Goal: Check status: Check status

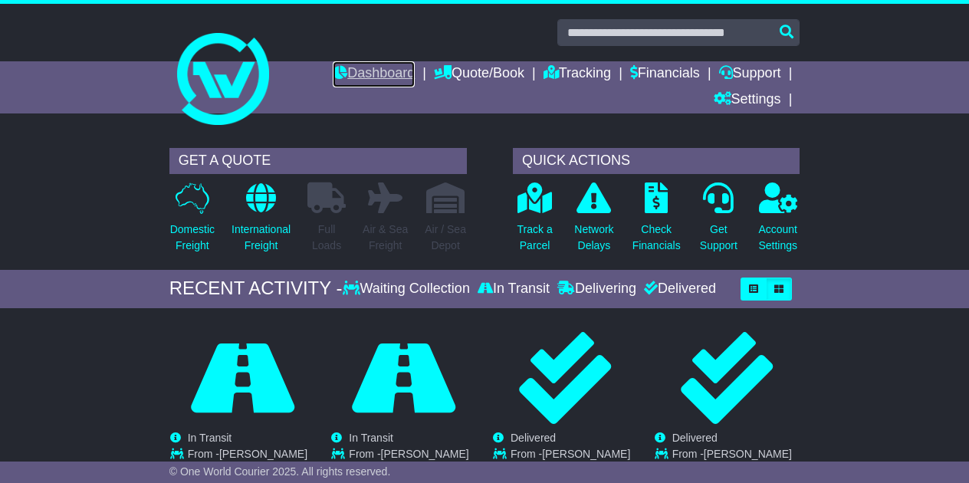
click at [376, 71] on link "Dashboard" at bounding box center [374, 74] width 82 height 26
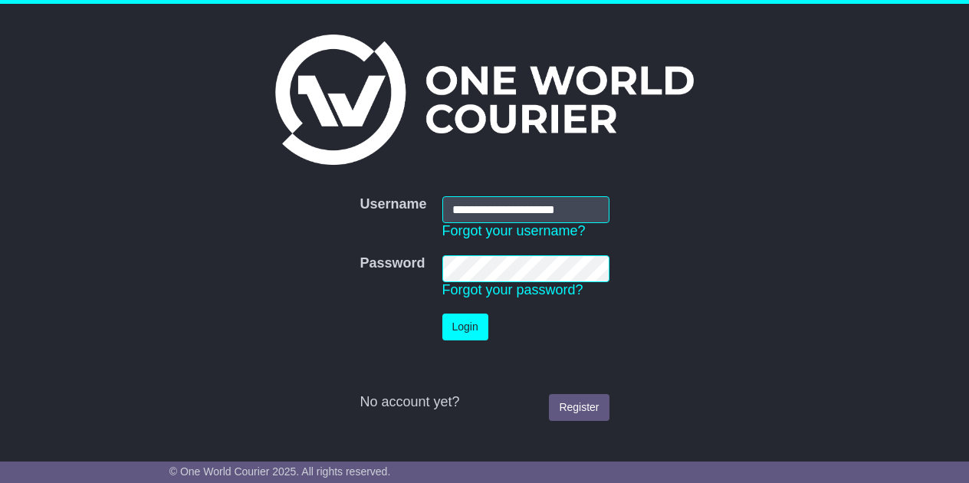
click at [461, 223] on input "**********" at bounding box center [525, 209] width 167 height 27
type input "**********"
click at [464, 322] on button "Login" at bounding box center [465, 326] width 46 height 27
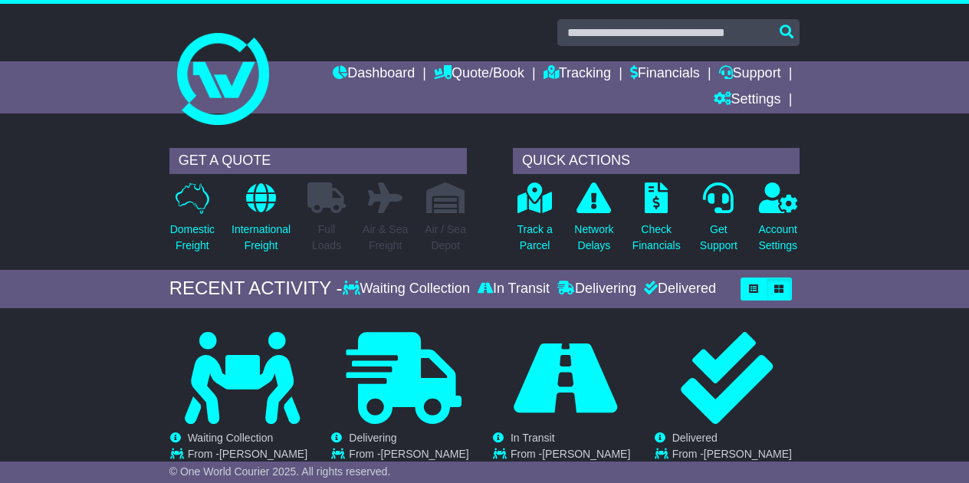
scroll to position [235, 0]
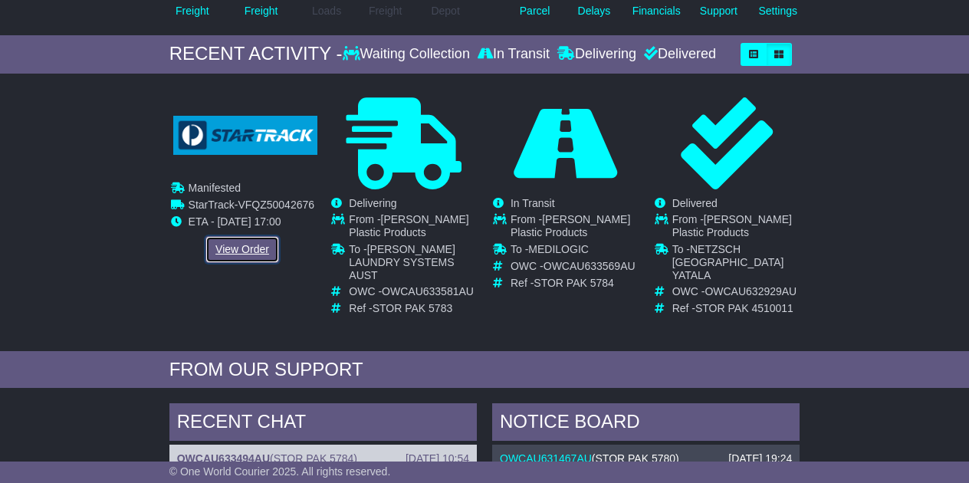
click at [252, 259] on link "View Order" at bounding box center [242, 249] width 74 height 27
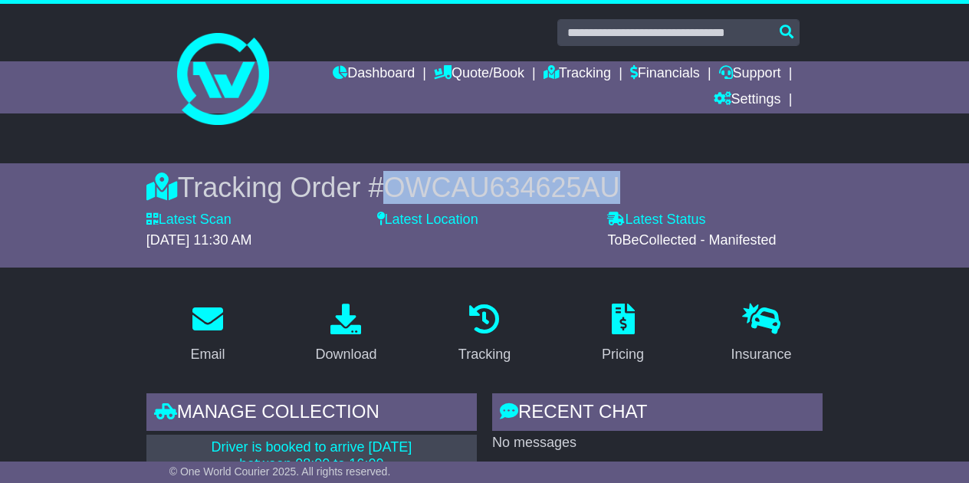
drag, startPoint x: 397, startPoint y: 189, endPoint x: 651, endPoint y: 188, distance: 253.7
click at [651, 188] on div "Tracking Order # OWCAU634625AU" at bounding box center [484, 187] width 677 height 33
copy span "OWCAU634625AU"
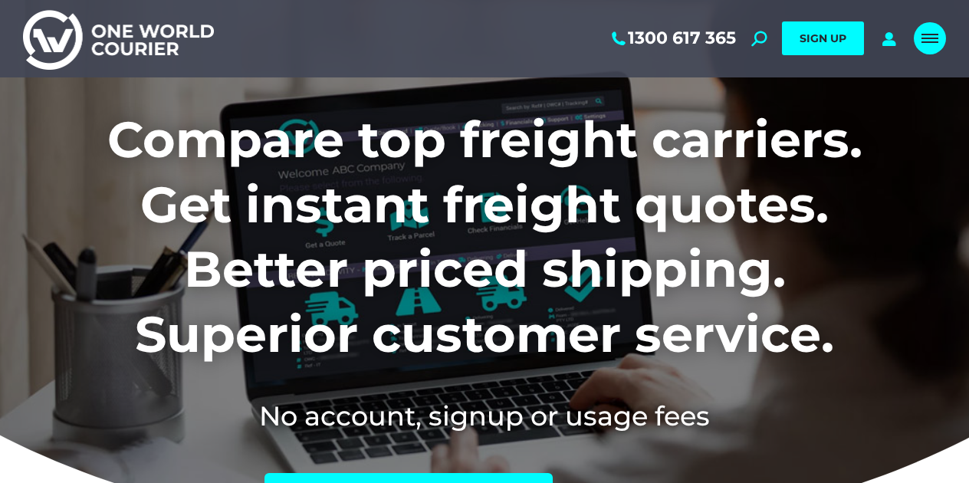
click at [925, 41] on div "Mobile menu icon" at bounding box center [929, 38] width 17 height 12
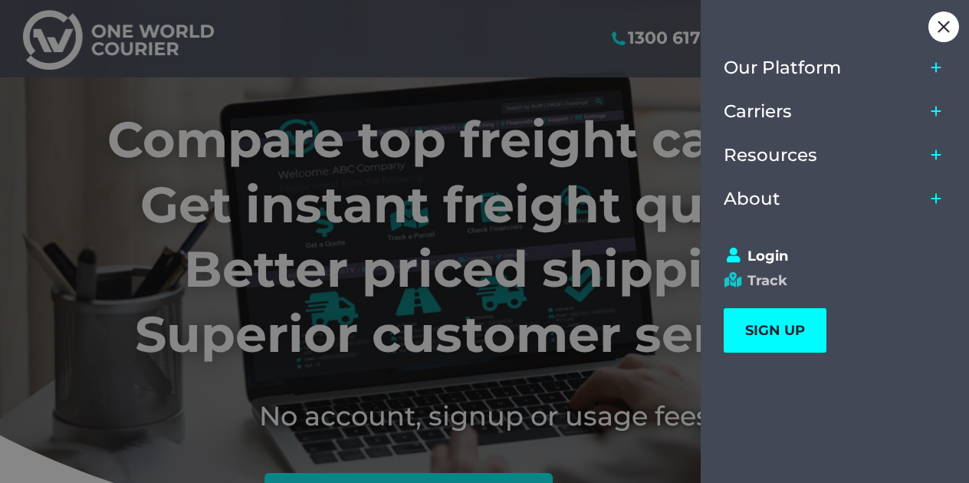
click at [777, 277] on link "Track" at bounding box center [827, 280] width 208 height 17
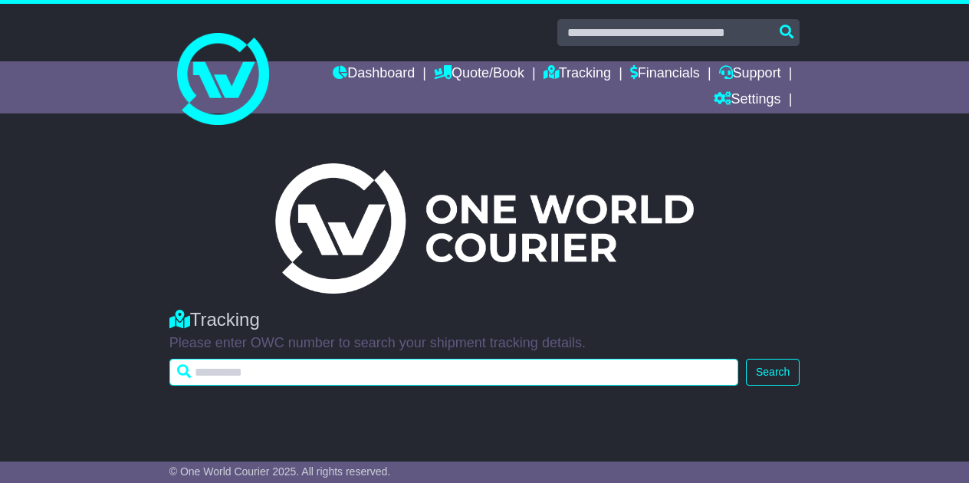
click at [448, 379] on input "text" at bounding box center [453, 372] width 569 height 27
paste input "**********"
type input "**********"
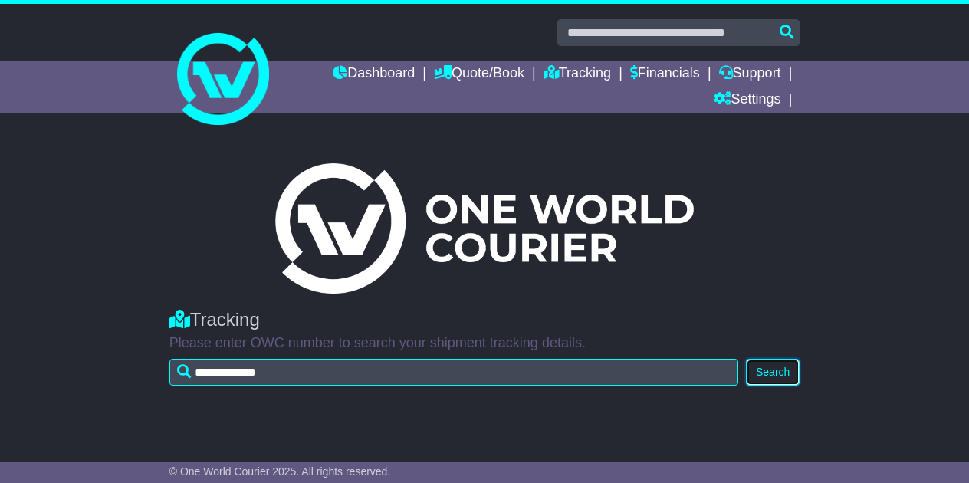
click at [779, 372] on button "Search" at bounding box center [773, 372] width 54 height 27
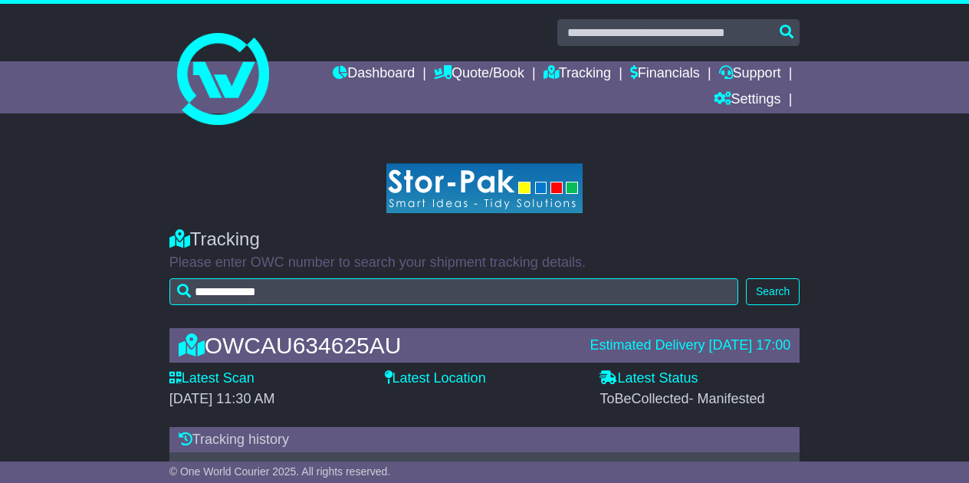
scroll to position [91, 0]
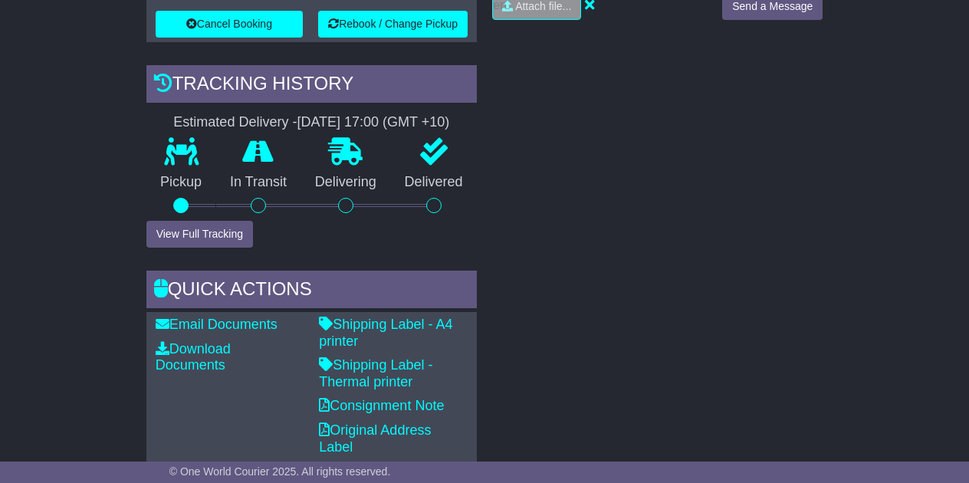
scroll to position [156, 0]
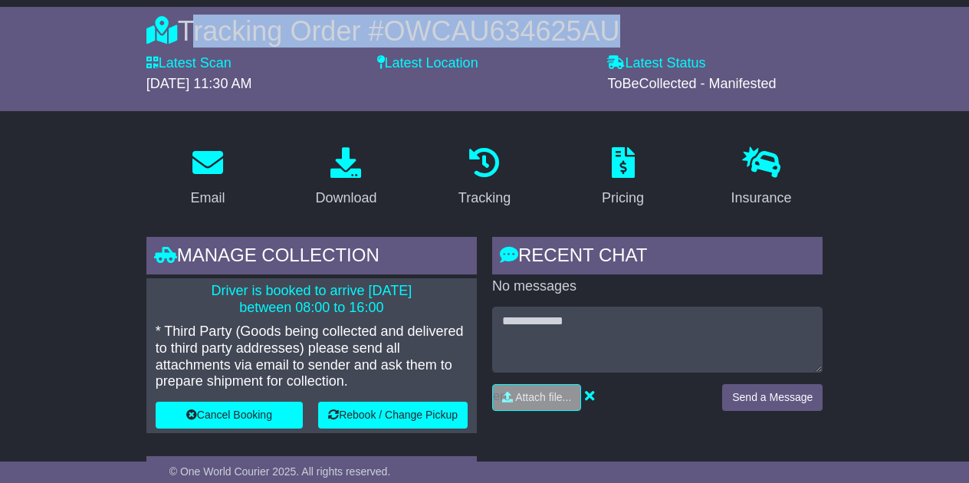
drag, startPoint x: 628, startPoint y: 29, endPoint x: 182, endPoint y: 15, distance: 445.5
click at [182, 15] on div "Tracking Order # OWCAU634625AU" at bounding box center [484, 31] width 677 height 33
copy div "Tracking Order # OWCAU634625AU"
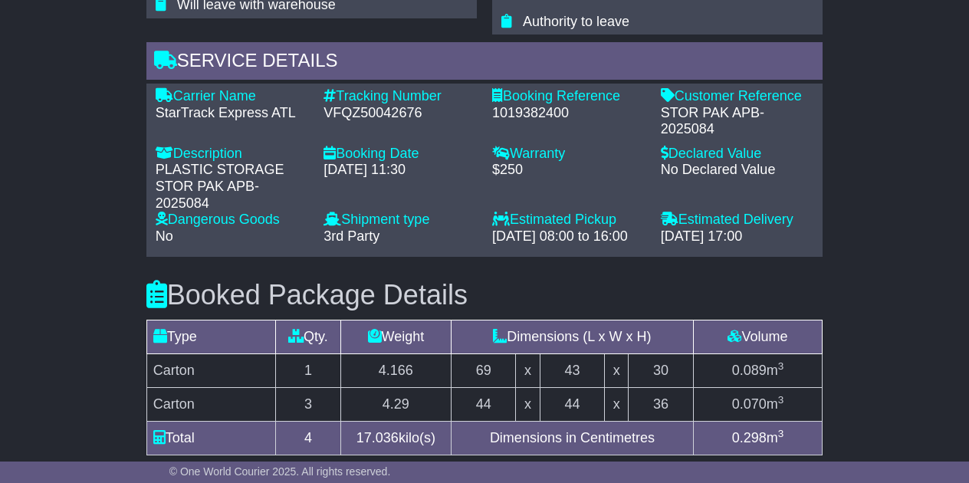
scroll to position [1407, 0]
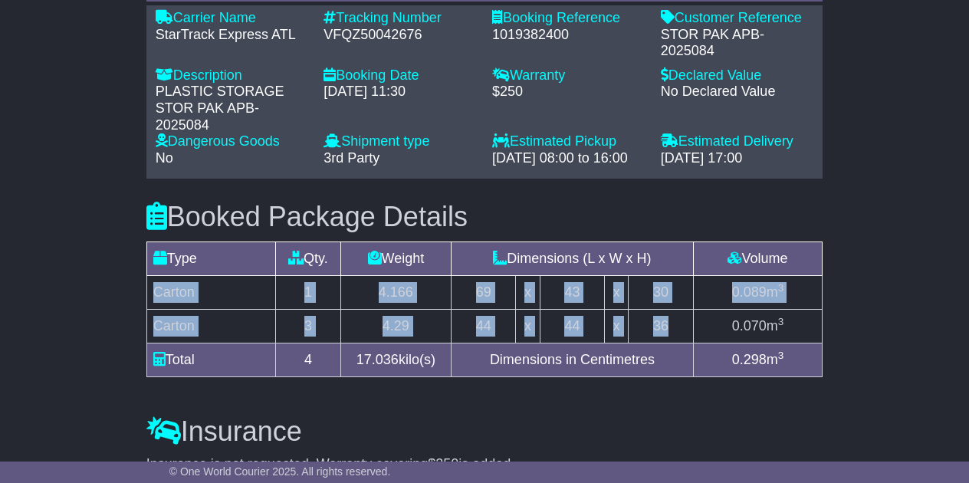
drag, startPoint x: 154, startPoint y: 293, endPoint x: 674, endPoint y: 321, distance: 520.4
click at [674, 321] on tbody "Carton 1 4.166 69 x 43 x 30 0.089 m 3 Carton 3 4.29 44 x 44 x 36 0.070 m 3" at bounding box center [484, 308] width 676 height 67
copy tbody "Carton 1 4.166 69 x 43 x 30 0.089 m 3 Carton 3 4.29 44 x 44 x 36"
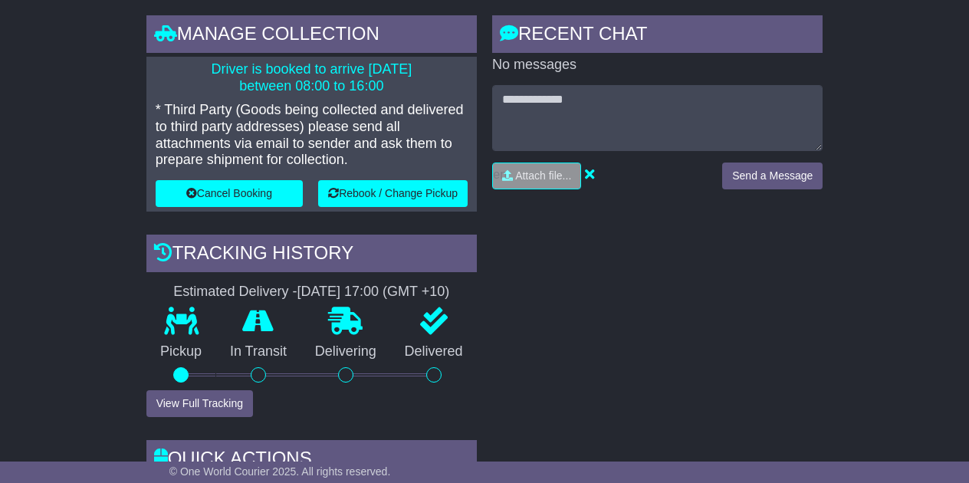
scroll to position [0, 0]
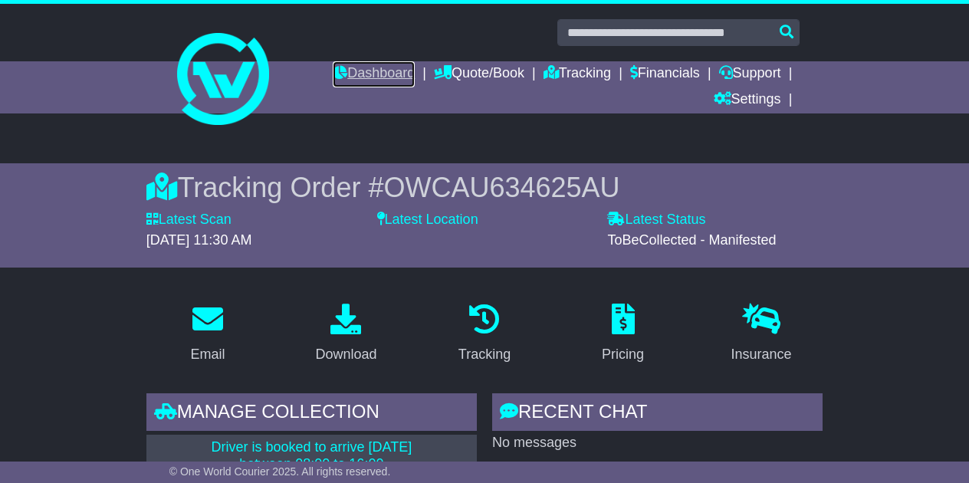
click at [359, 67] on link "Dashboard" at bounding box center [374, 74] width 82 height 26
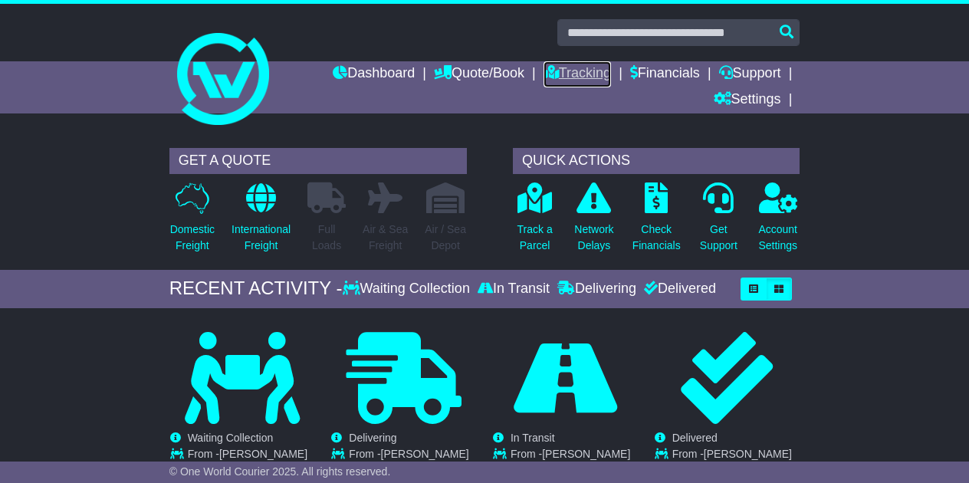
click at [559, 75] on link "Tracking" at bounding box center [576, 74] width 67 height 26
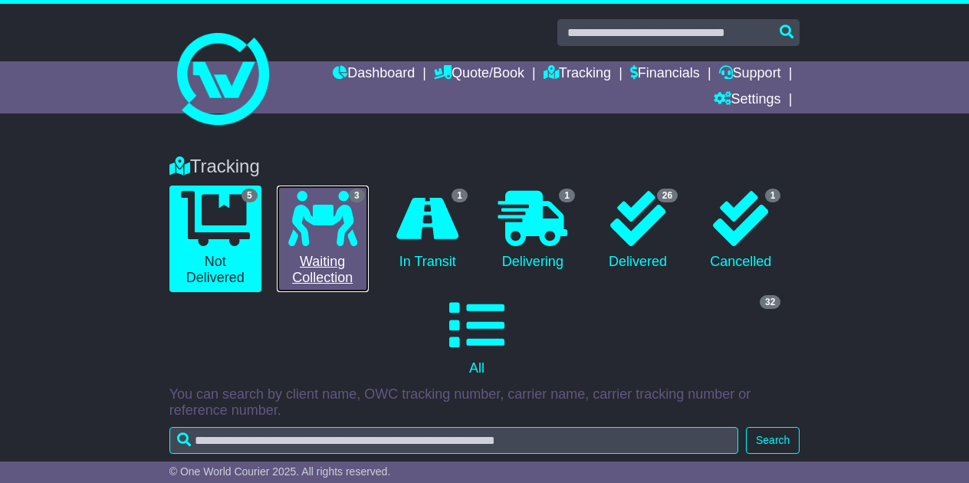
click at [324, 250] on link "3 Waiting Collection" at bounding box center [323, 238] width 92 height 107
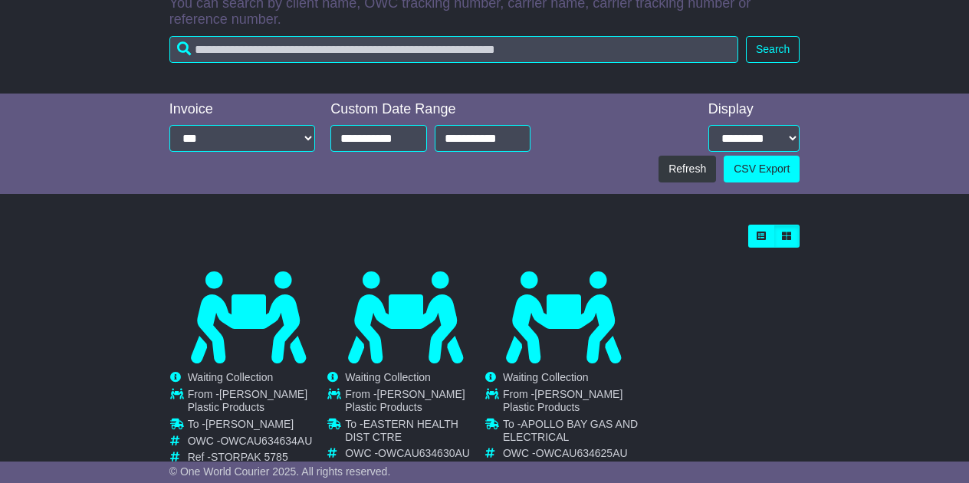
scroll to position [464, 0]
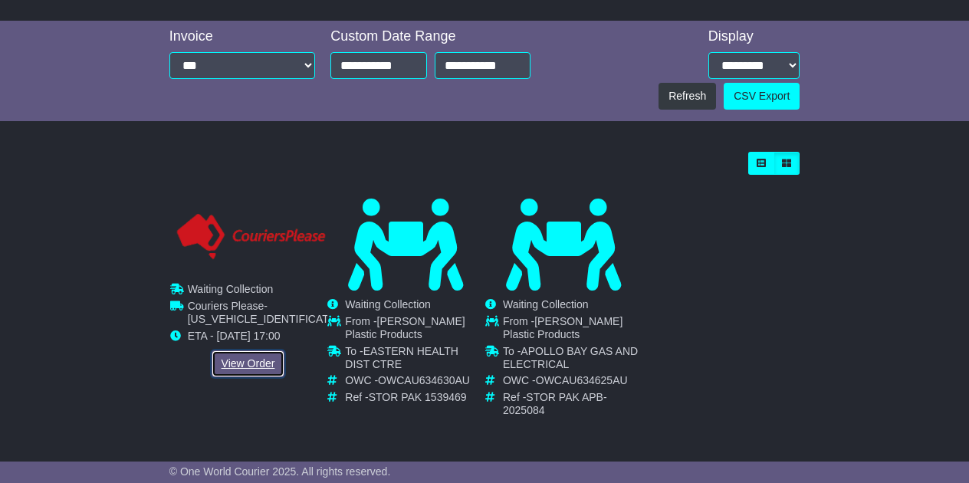
click at [252, 360] on link "View Order" at bounding box center [249, 363] width 74 height 27
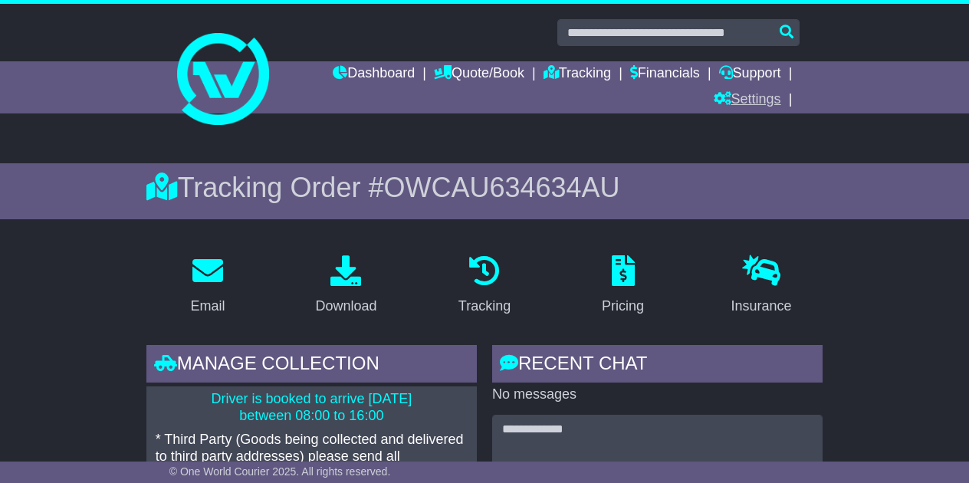
click at [746, 101] on link "Settings" at bounding box center [747, 100] width 67 height 26
click at [739, 123] on link "Settings" at bounding box center [774, 126] width 121 height 17
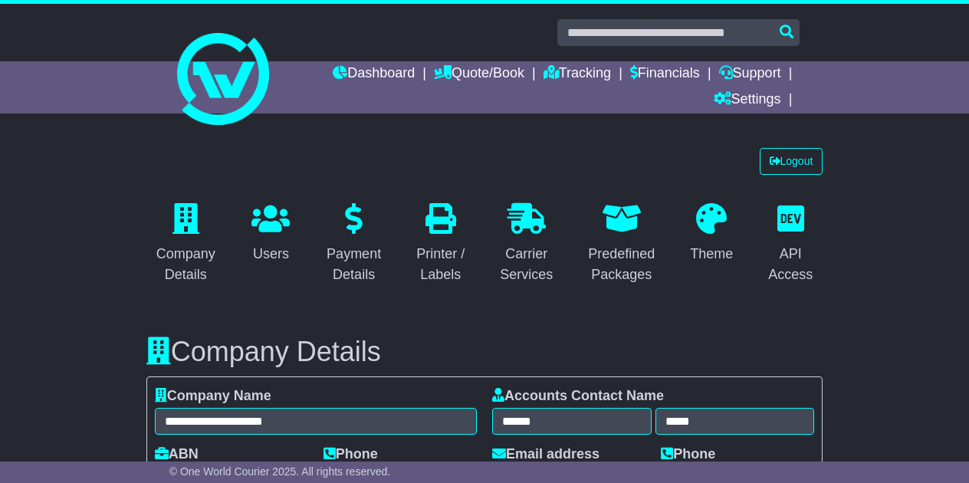
select select "**********"
select select "**"
click at [532, 274] on div "Carrier Services" at bounding box center [526, 264] width 53 height 41
click at [364, 71] on link "Dashboard" at bounding box center [374, 74] width 82 height 26
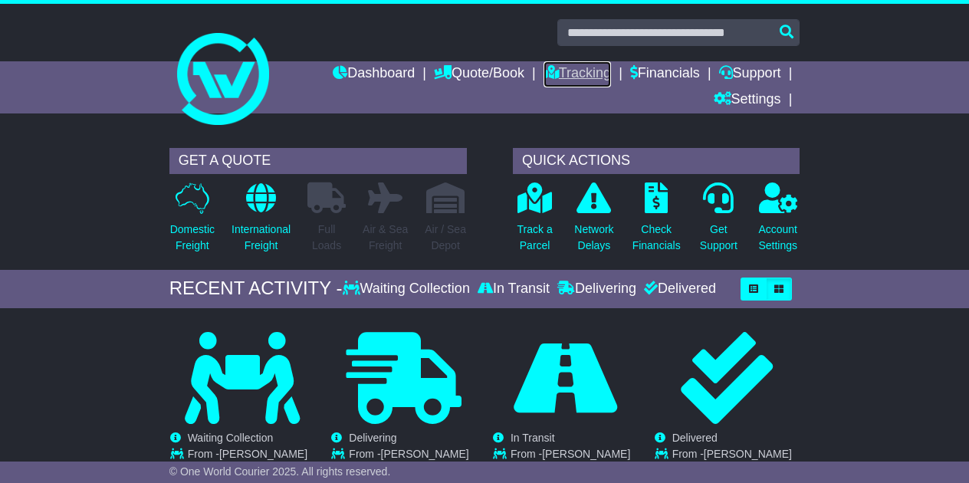
click at [560, 71] on link "Tracking" at bounding box center [576, 74] width 67 height 26
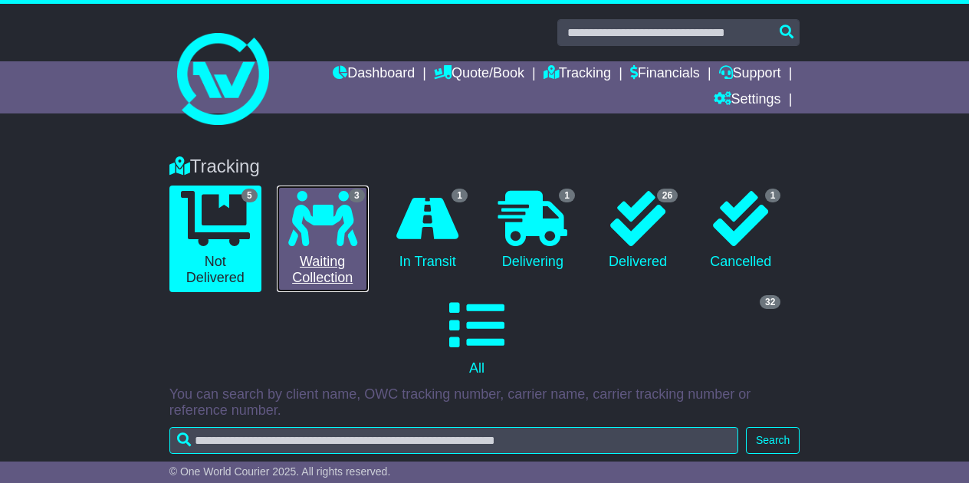
click at [324, 281] on link "3 Waiting Collection" at bounding box center [323, 238] width 92 height 107
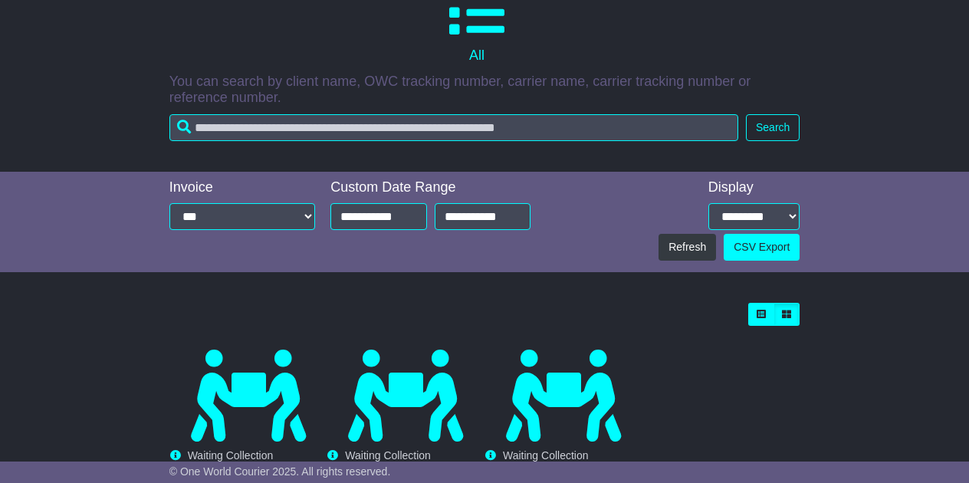
scroll to position [464, 0]
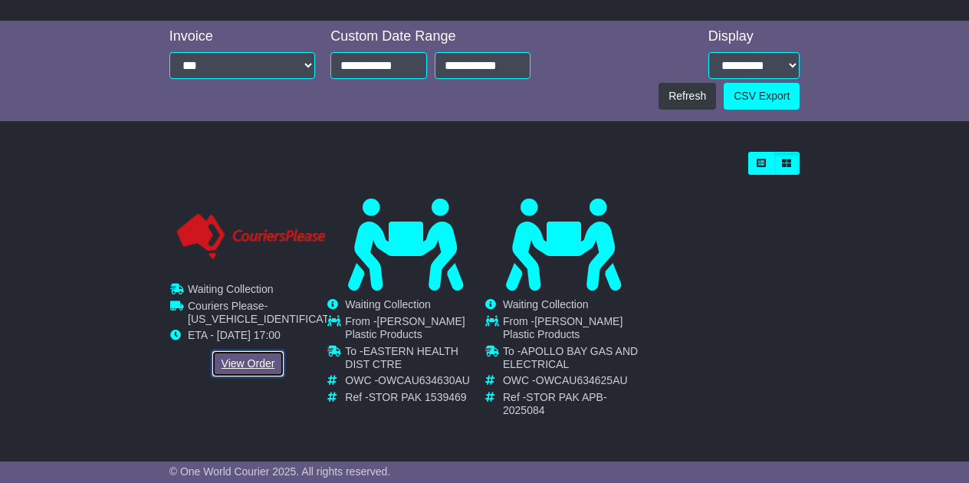
click at [251, 367] on link "View Order" at bounding box center [249, 363] width 74 height 27
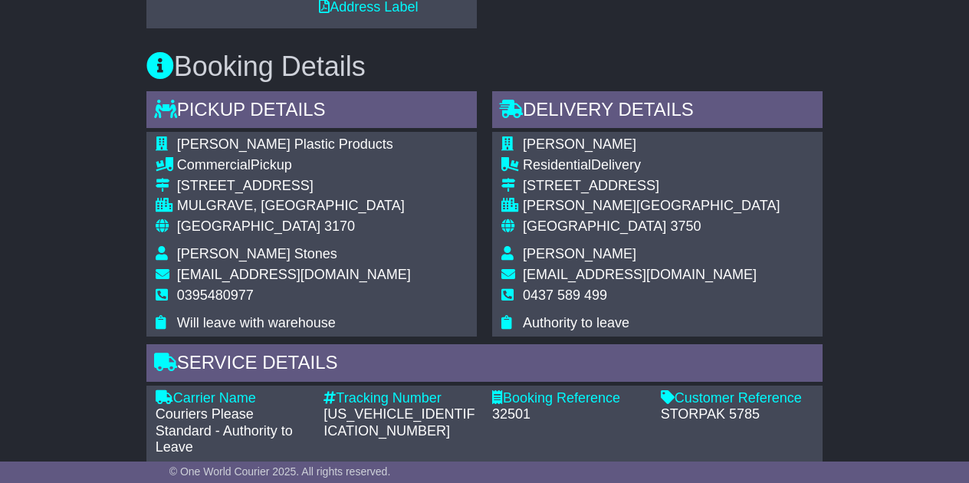
scroll to position [1016, 0]
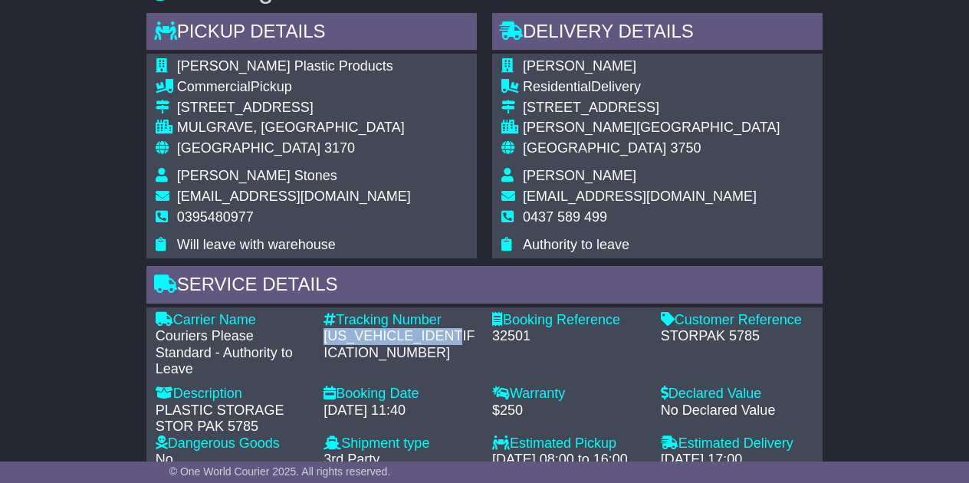
drag, startPoint x: 324, startPoint y: 338, endPoint x: 470, endPoint y: 333, distance: 145.7
click at [470, 333] on div "CPWAGSBK900490747" at bounding box center [399, 344] width 153 height 33
copy div "CPWAGSBK900490747"
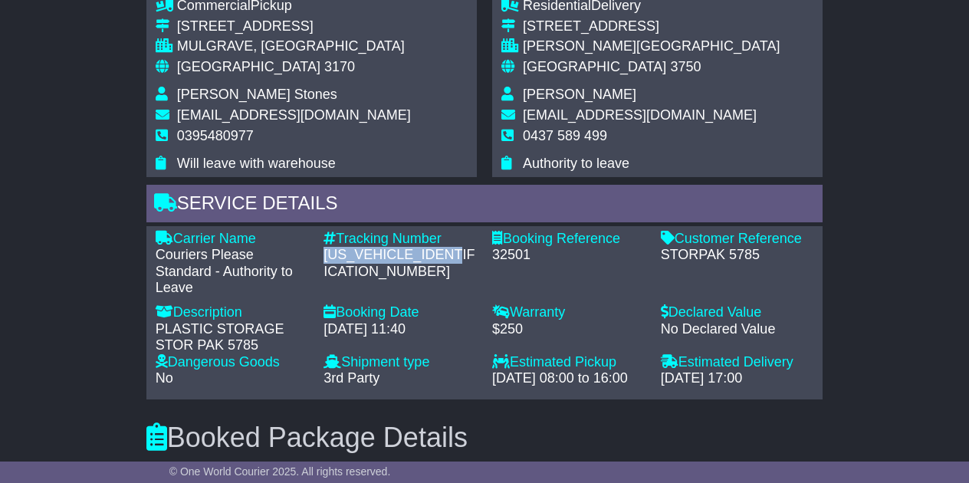
scroll to position [1019, 0]
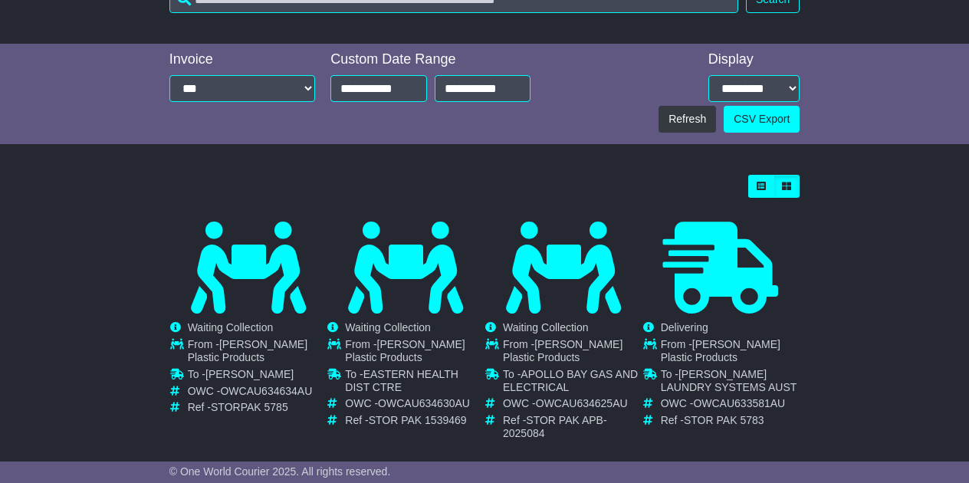
scroll to position [597, 0]
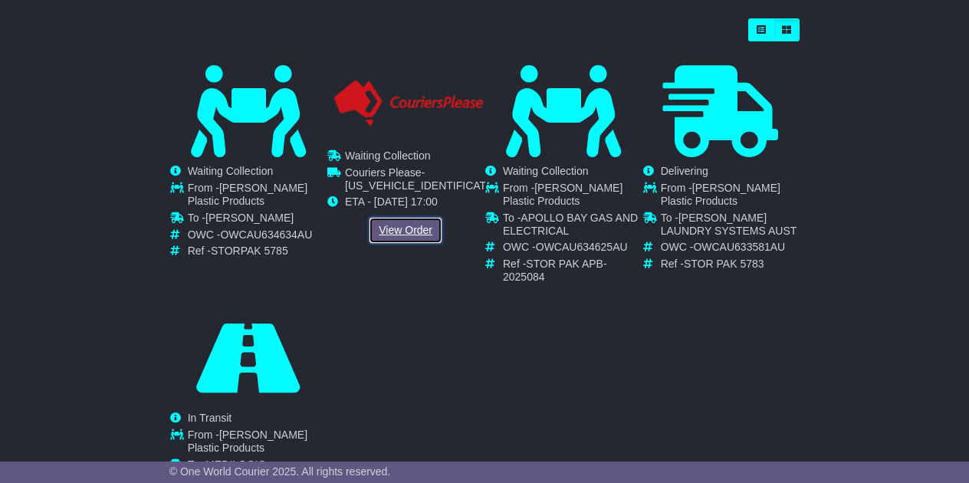
click at [412, 228] on link "View Order" at bounding box center [406, 230] width 74 height 27
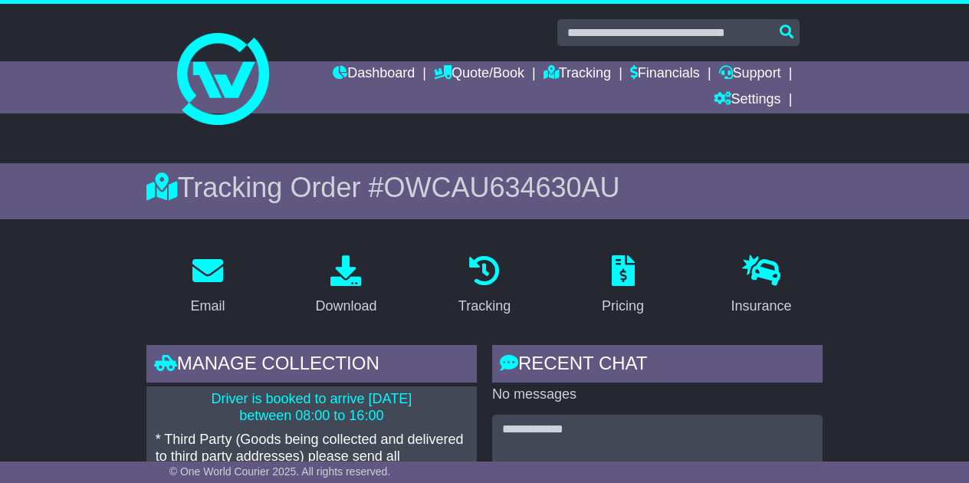
drag, startPoint x: 389, startPoint y: 184, endPoint x: 641, endPoint y: 182, distance: 252.2
click at [641, 182] on div "Tracking Order # OWCAU634630AU" at bounding box center [484, 187] width 677 height 33
copy div "Tracking Order # OWCAU634630AU"
click at [365, 71] on link "Dashboard" at bounding box center [374, 74] width 82 height 26
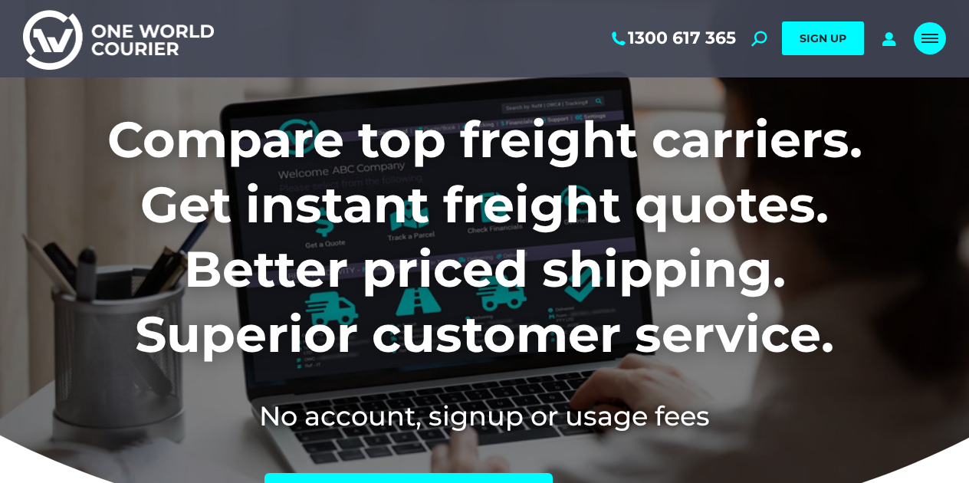
click at [930, 37] on div "Mobile menu icon" at bounding box center [929, 38] width 17 height 12
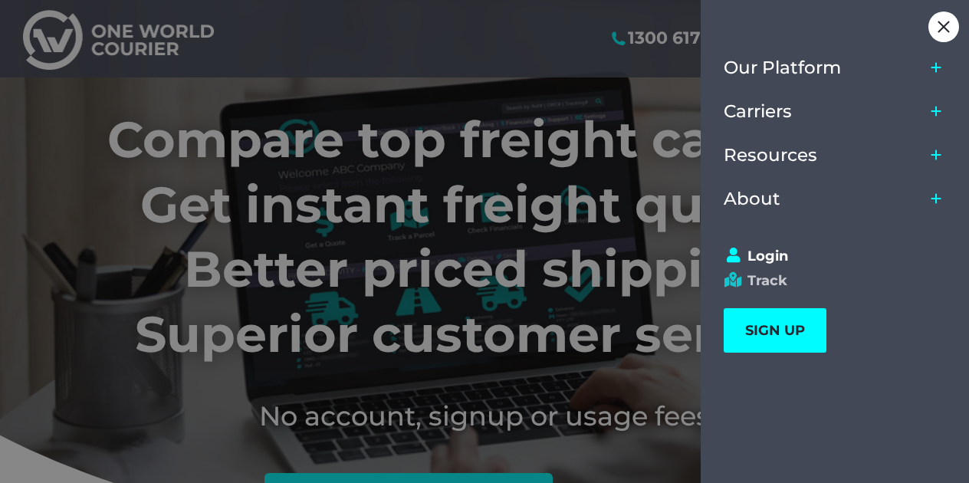
click at [774, 280] on link "Track" at bounding box center [827, 280] width 208 height 17
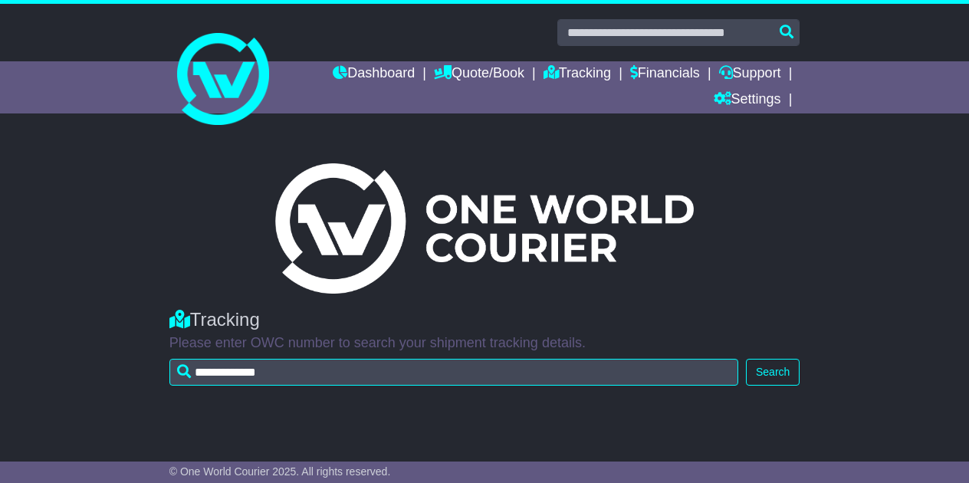
type input "**********"
click at [778, 368] on button "Search" at bounding box center [773, 372] width 54 height 27
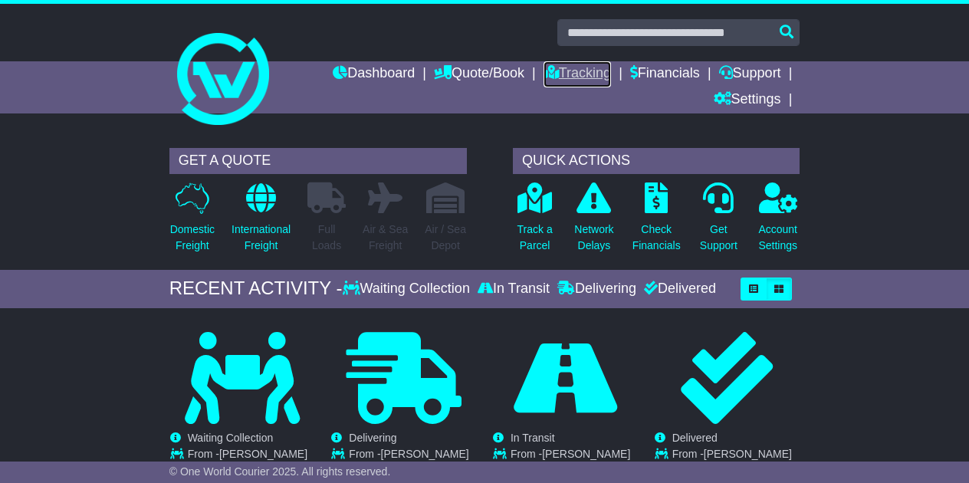
click at [570, 74] on link "Tracking" at bounding box center [576, 74] width 67 height 26
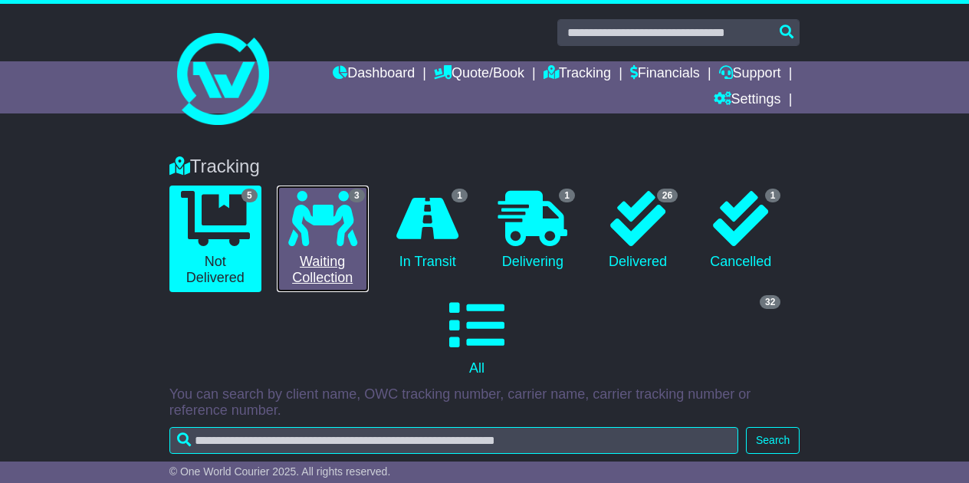
click at [339, 243] on icon at bounding box center [322, 218] width 69 height 55
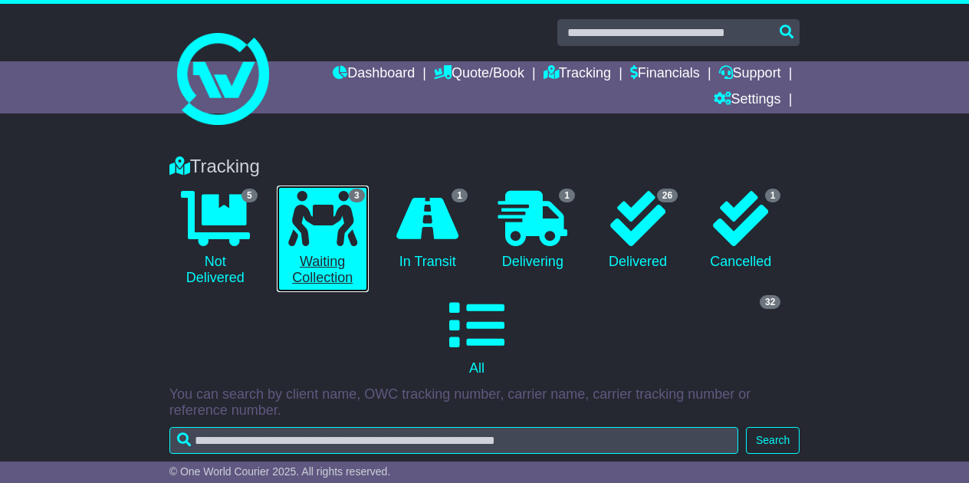
click at [332, 270] on link "3 Waiting Collection" at bounding box center [323, 238] width 92 height 107
